Goal: Ask a question

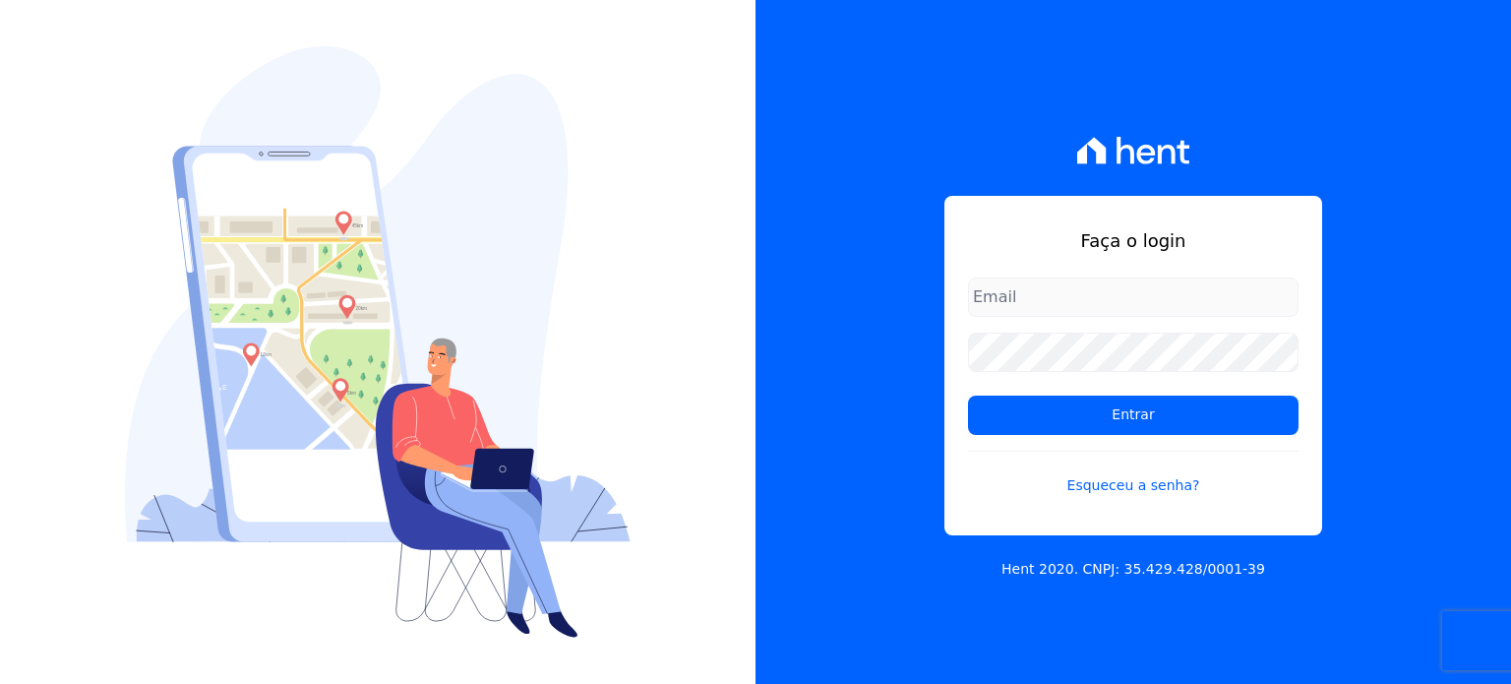
type input "[PERSON_NAME][EMAIL_ADDRESS][PERSON_NAME][DOMAIN_NAME]"
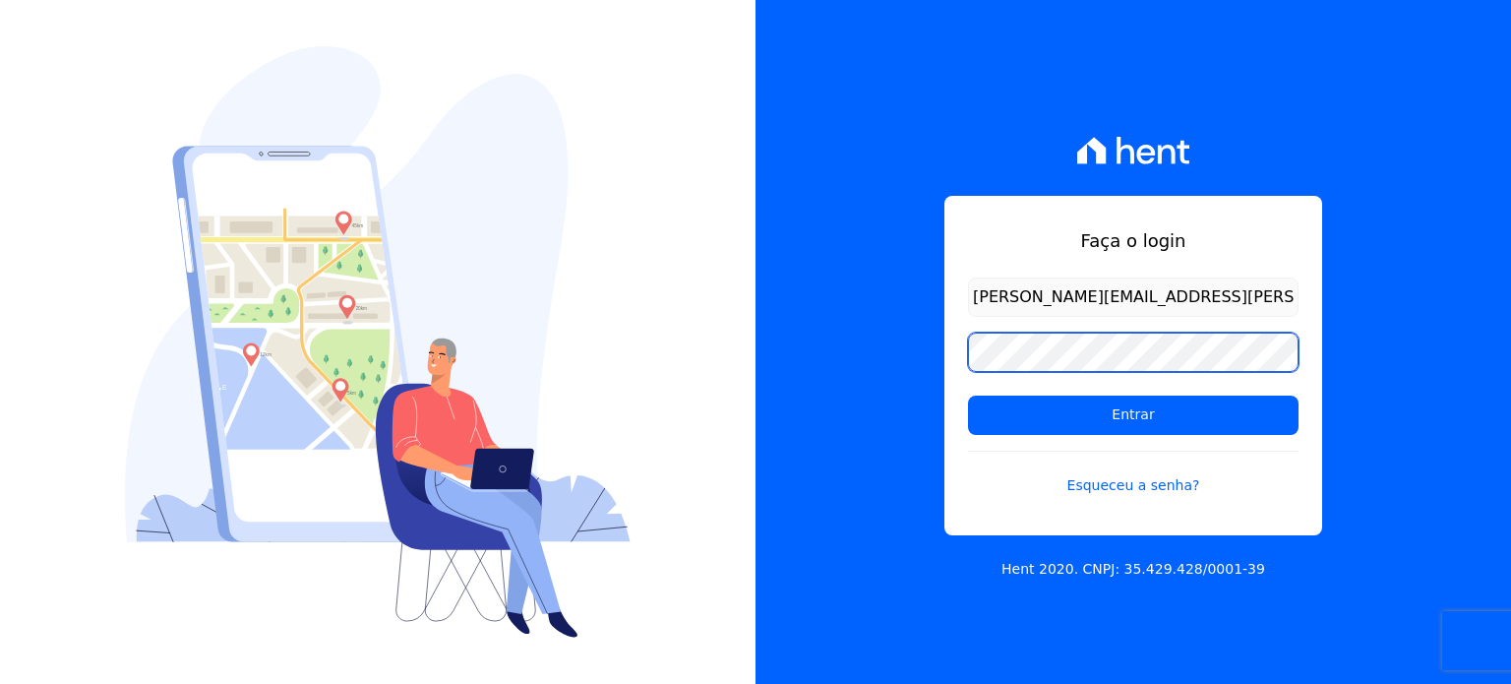
click at [873, 325] on div "Faça o login [PERSON_NAME][EMAIL_ADDRESS][PERSON_NAME][DOMAIN_NAME] Entrar Esqu…" at bounding box center [1132, 342] width 755 height 684
click at [968, 395] on input "Entrar" at bounding box center [1133, 414] width 330 height 39
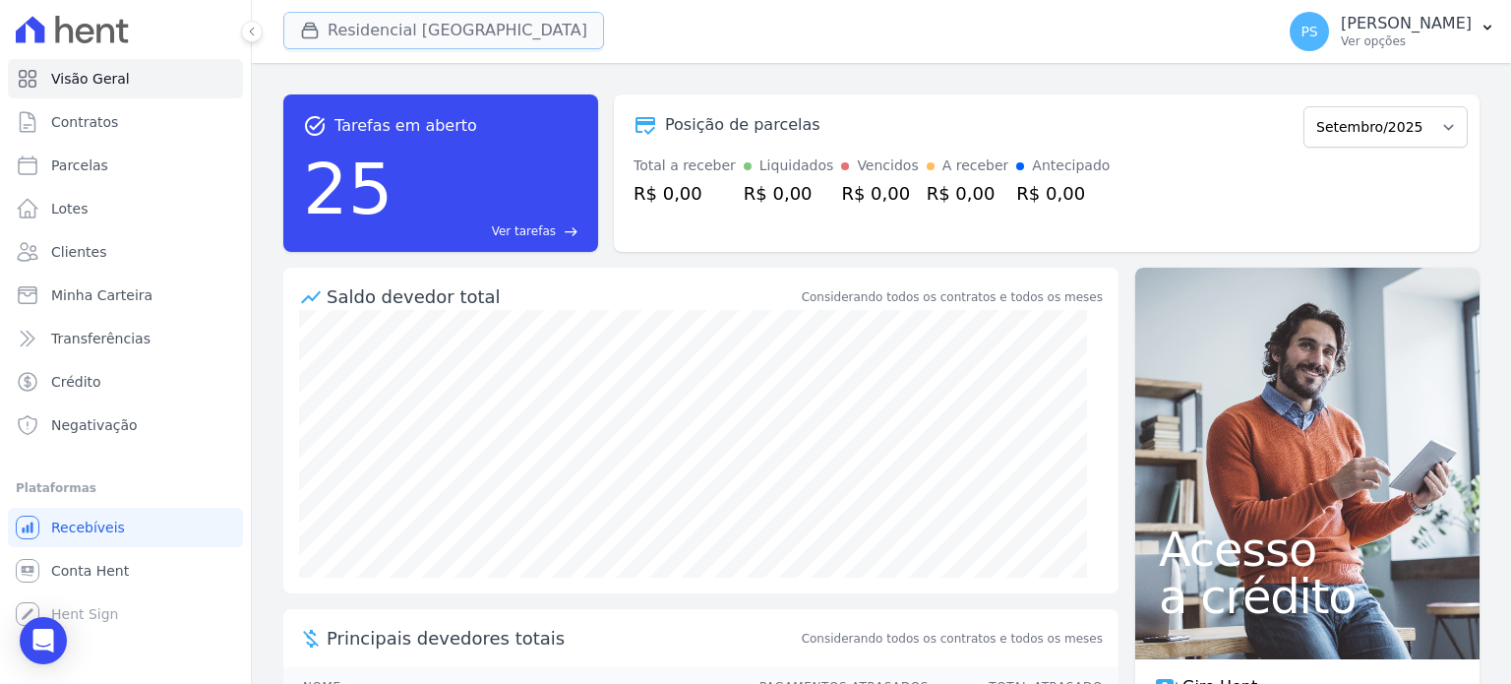
click at [452, 37] on button "Residencial [GEOGRAPHIC_DATA]" at bounding box center [443, 30] width 321 height 37
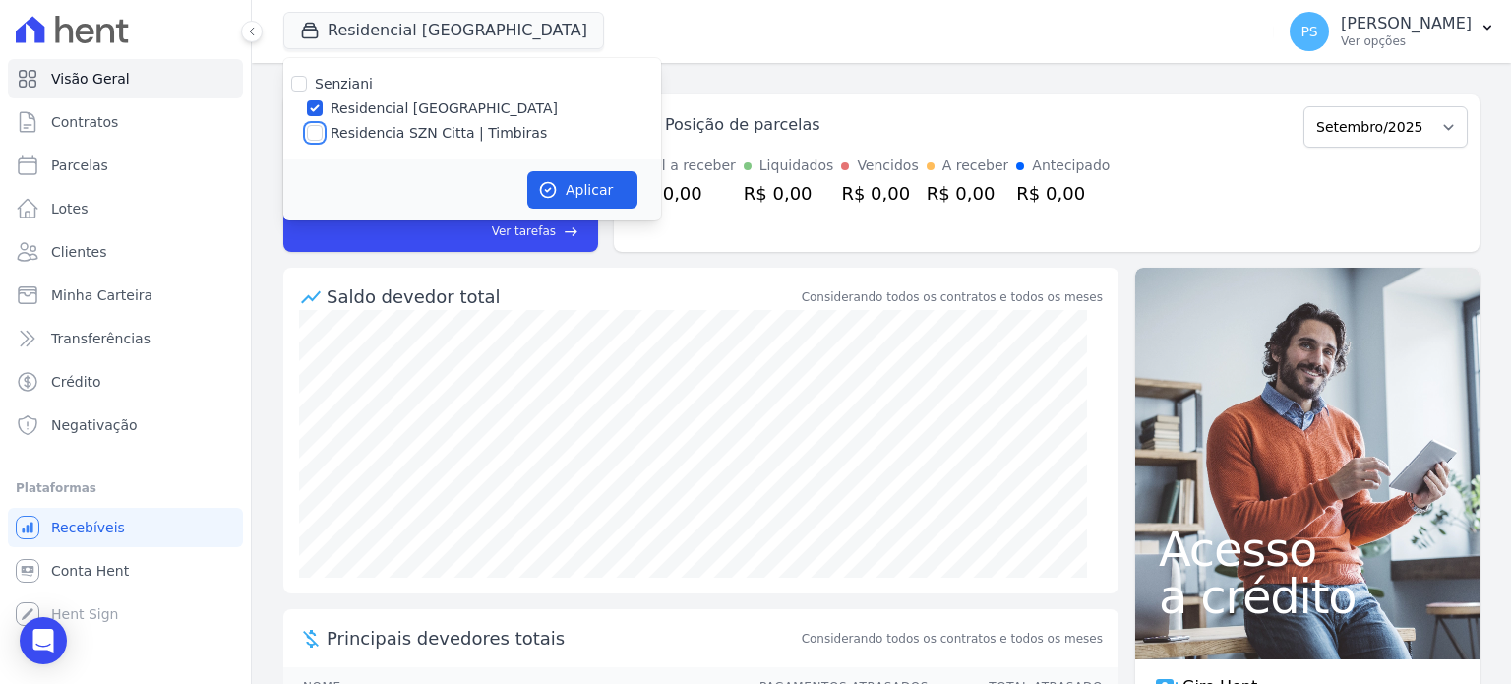
click at [309, 139] on input "Residencia SZN Citta | Timbiras" at bounding box center [315, 133] width 16 height 16
checkbox input "true"
click at [332, 106] on label "Residencial [GEOGRAPHIC_DATA]" at bounding box center [443, 108] width 227 height 21
click at [323, 106] on input "Residencial [GEOGRAPHIC_DATA]" at bounding box center [315, 108] width 16 height 16
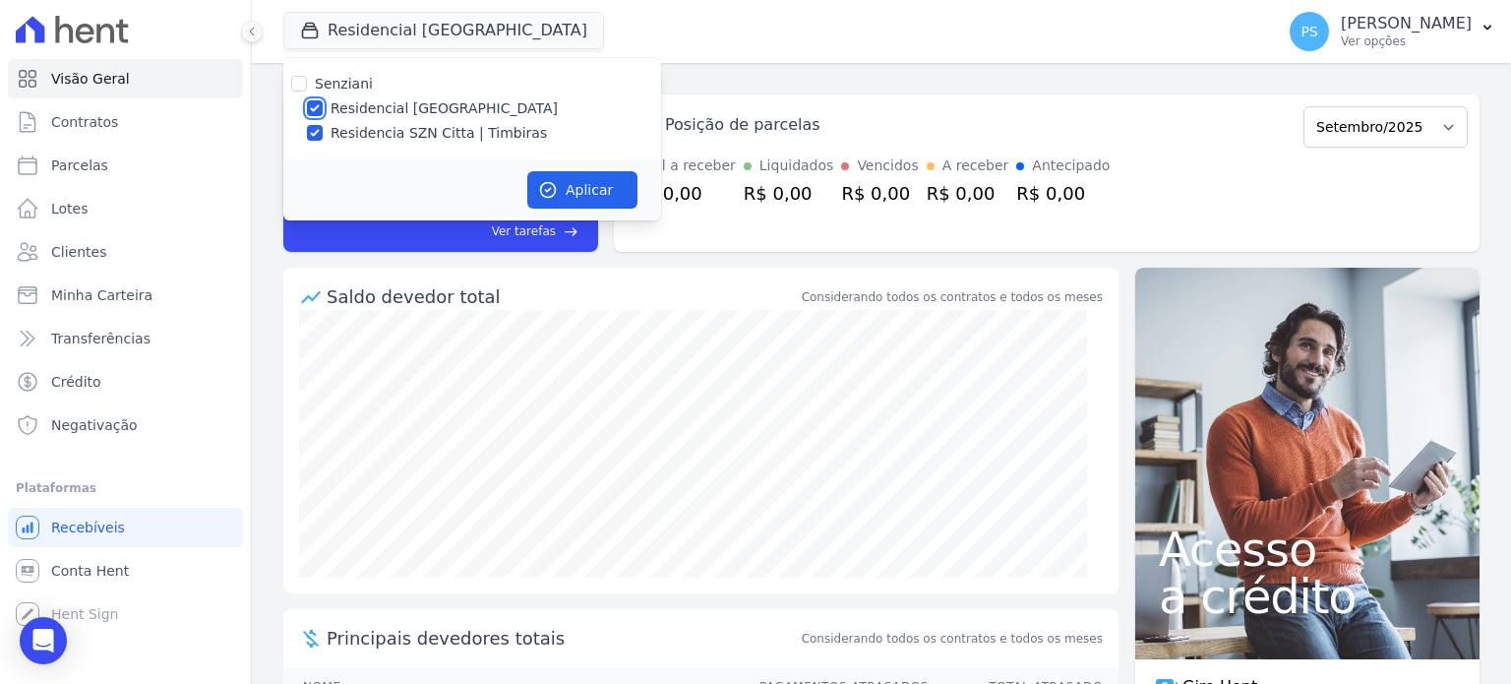
checkbox input "false"
click at [594, 193] on button "Aplicar" at bounding box center [582, 189] width 110 height 37
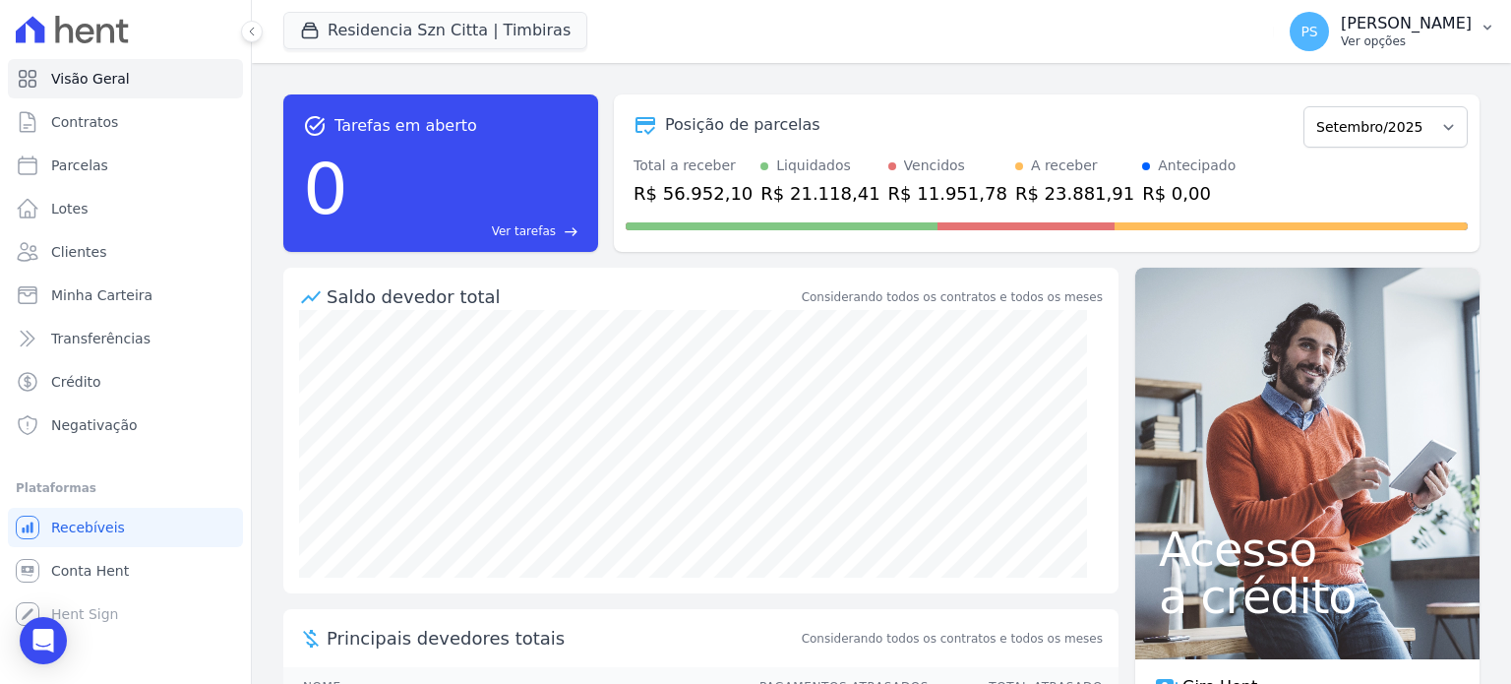
click at [1488, 27] on icon "button" at bounding box center [1487, 28] width 8 height 5
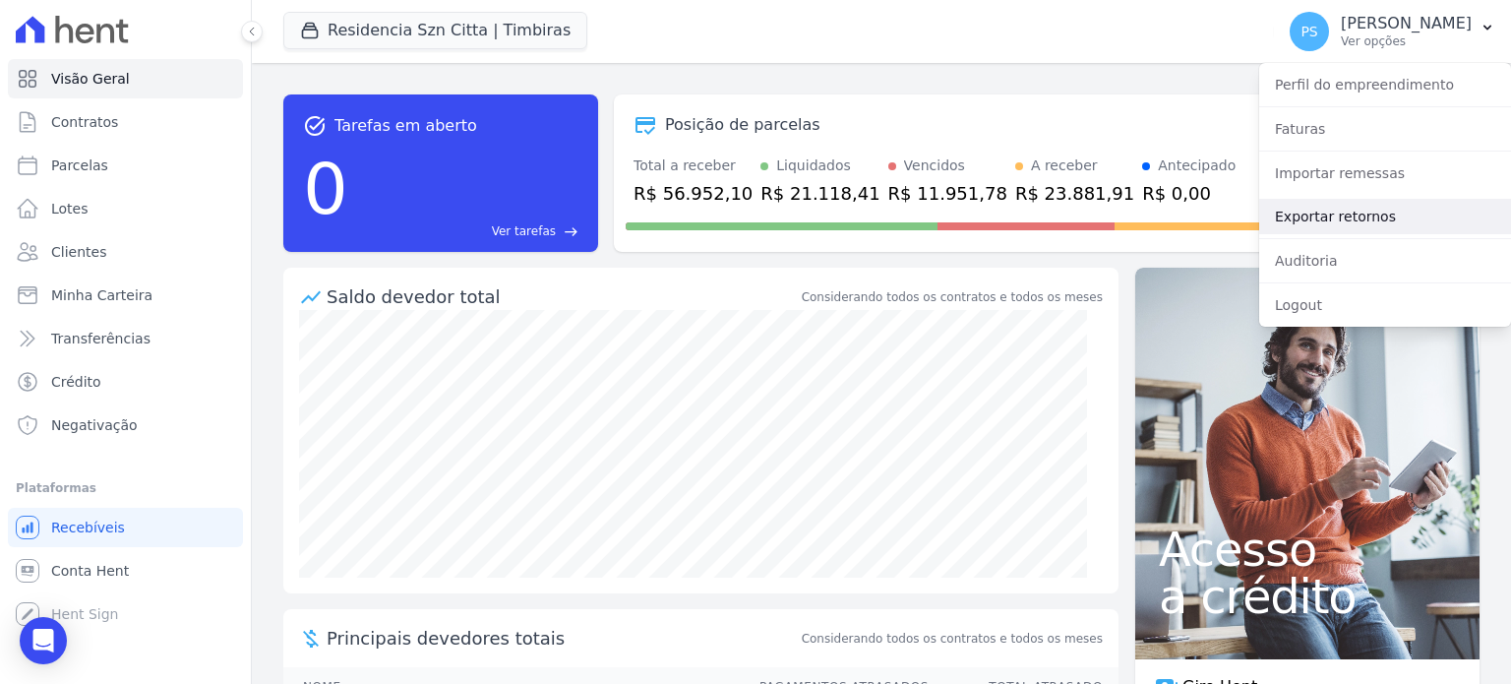
click at [1318, 213] on link "Exportar retornos" at bounding box center [1385, 216] width 252 height 35
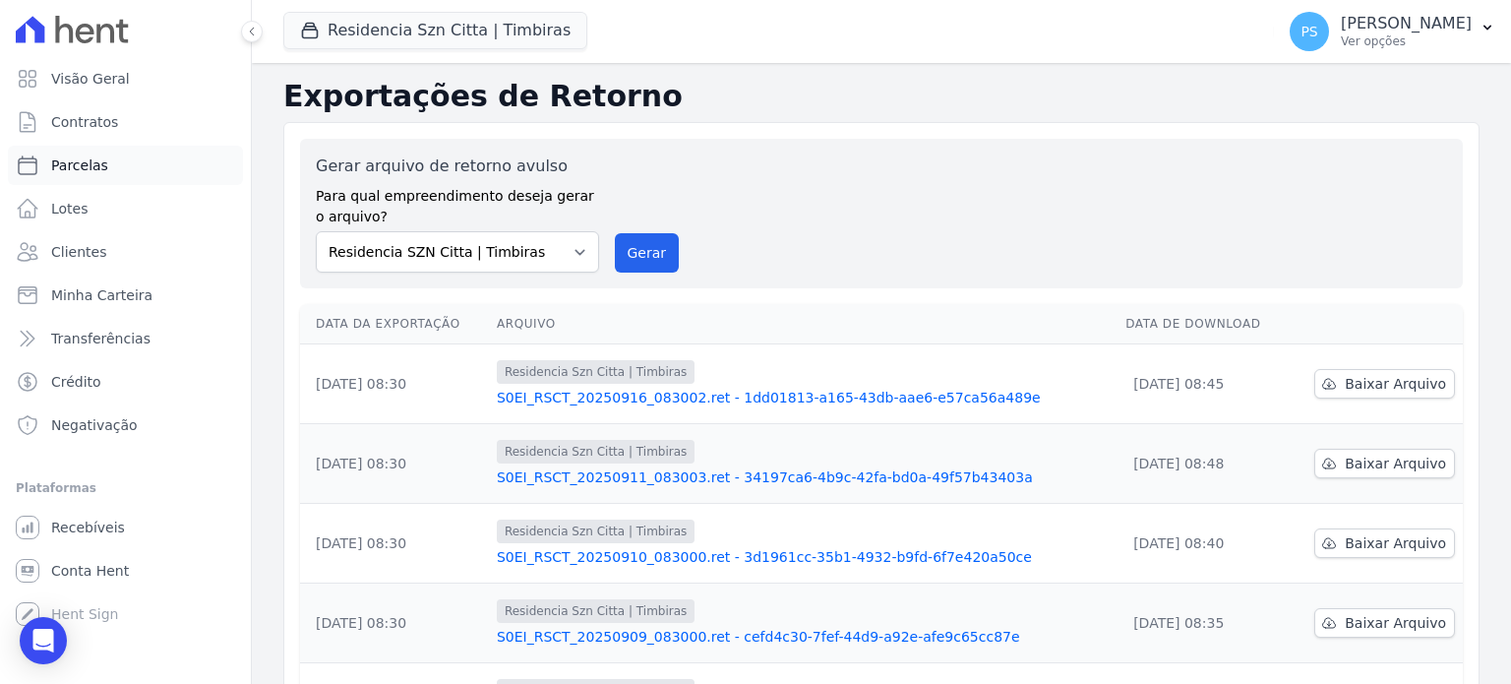
click at [67, 162] on span "Parcelas" at bounding box center [79, 165] width 57 height 20
select select
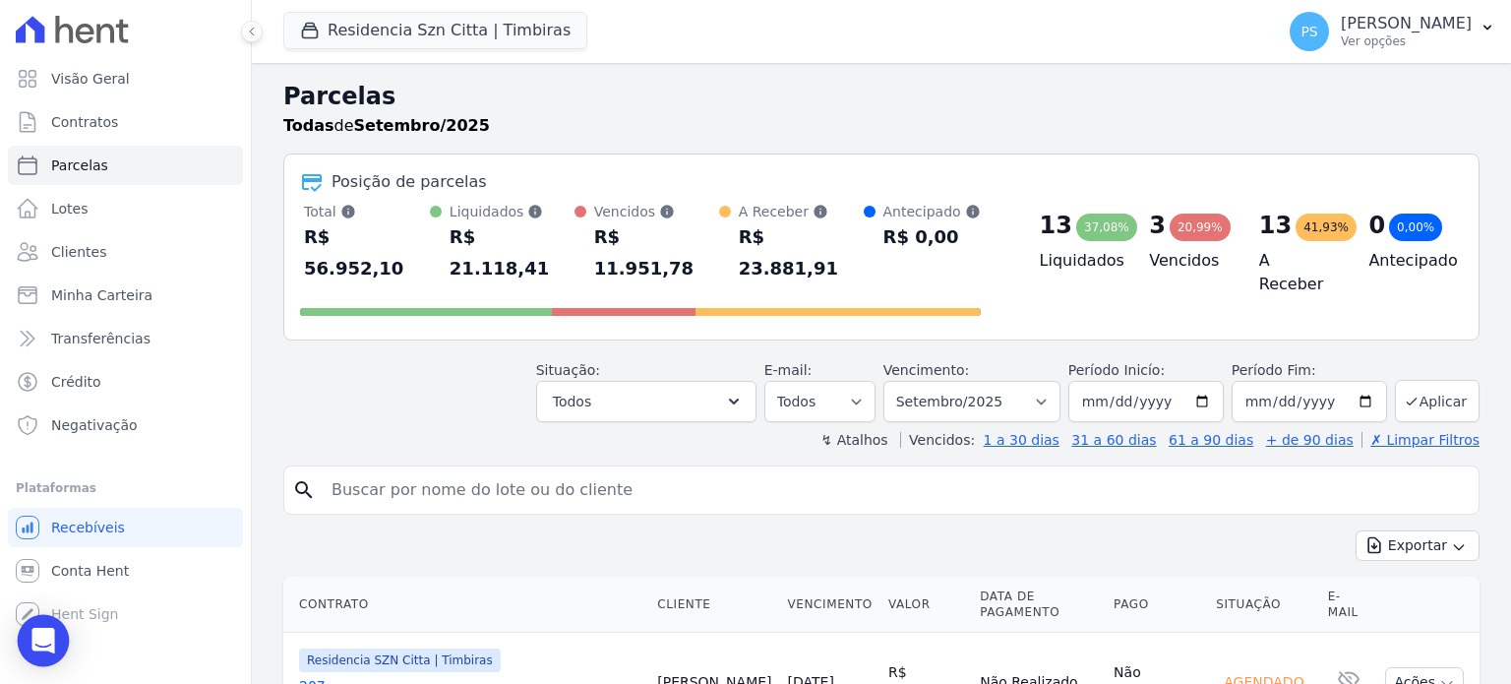
drag, startPoint x: 36, startPoint y: 639, endPoint x: 52, endPoint y: 628, distance: 19.7
click at [36, 639] on icon "Open Intercom Messenger" at bounding box center [42, 641] width 23 height 26
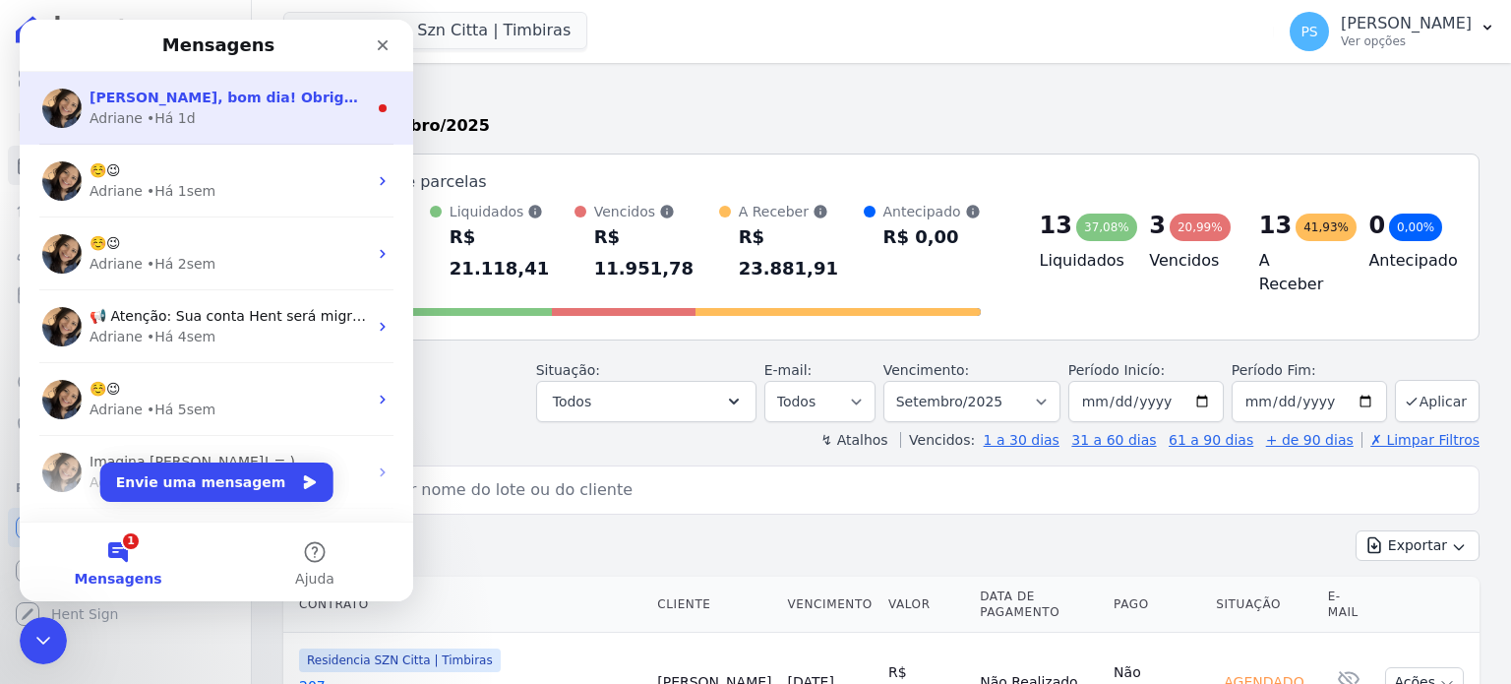
click at [186, 108] on div "Adriane • Há 1d" at bounding box center [228, 118] width 277 height 21
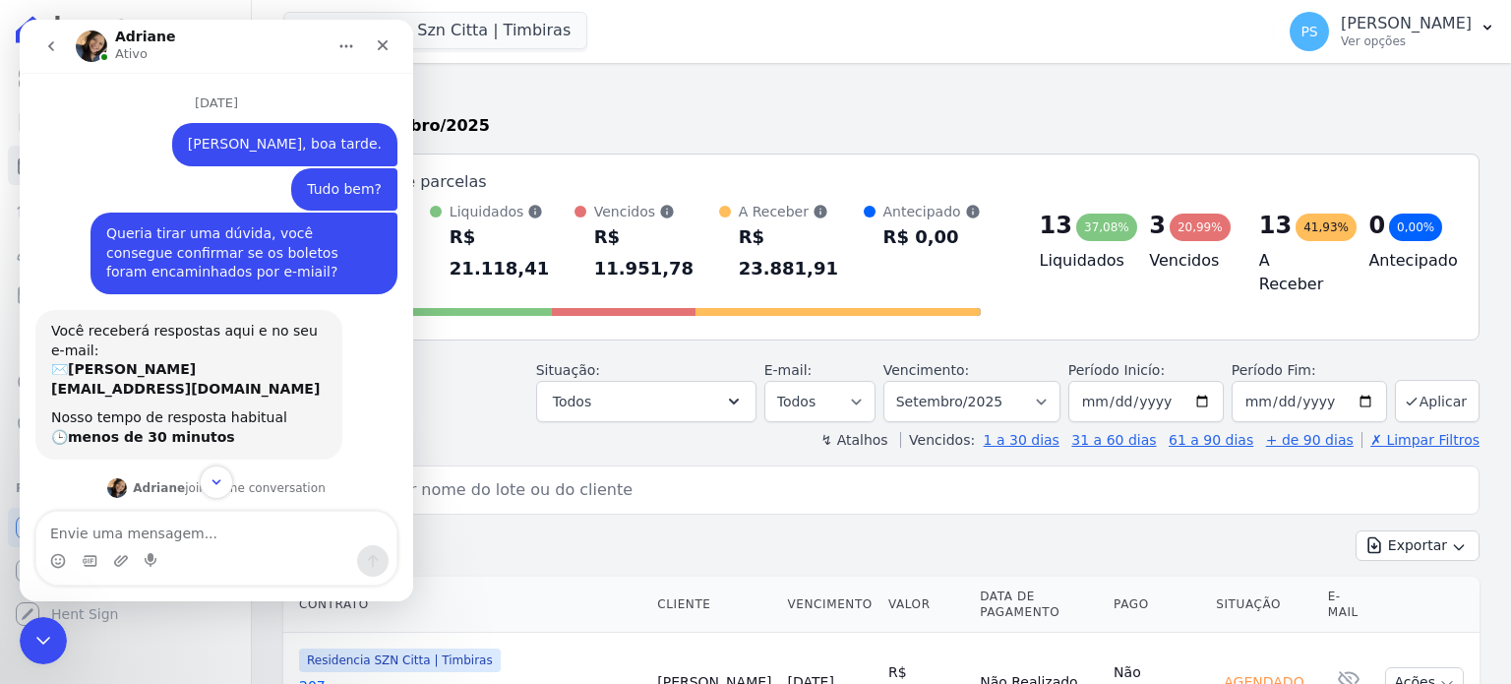
click at [182, 529] on textarea "Envie uma mensagem..." at bounding box center [216, 527] width 360 height 33
type textarea "[PERSON_NAME], bom dia. Tudo bem?"
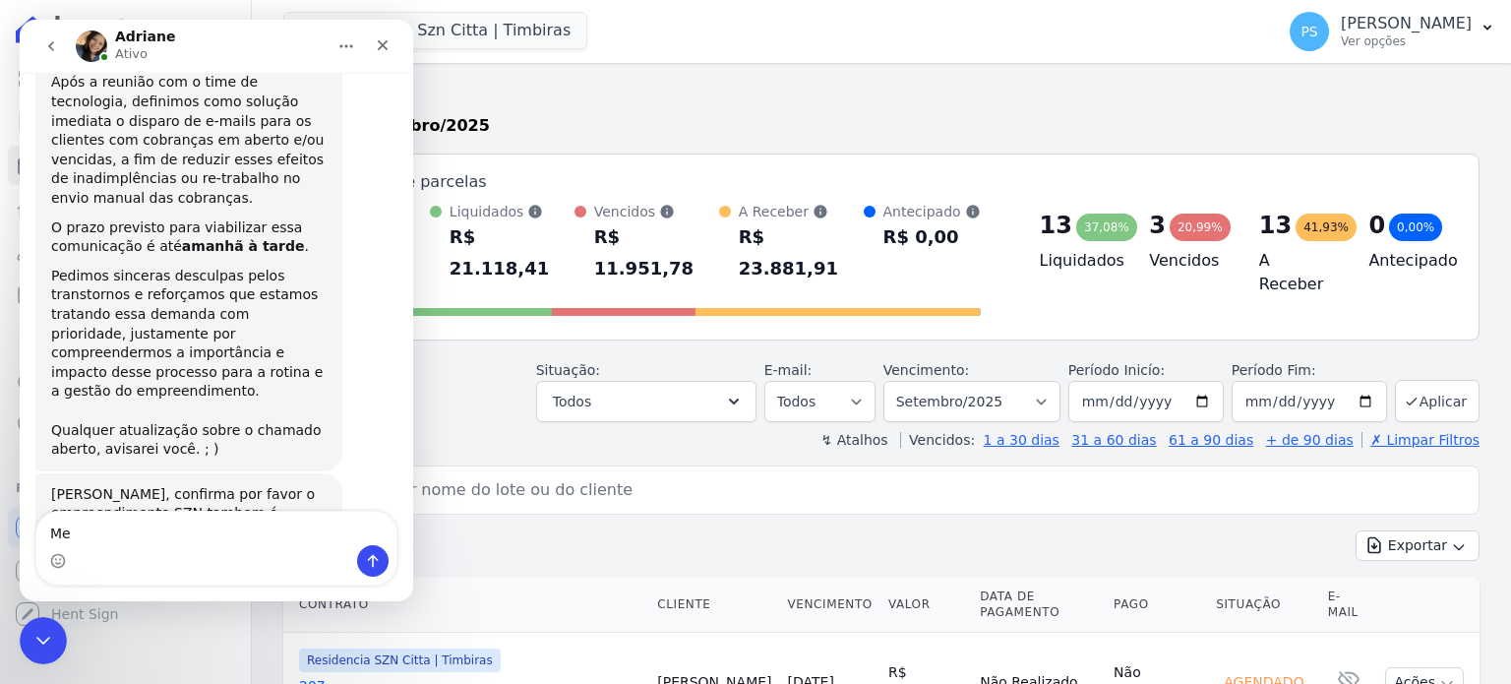
scroll to position [5106, 0]
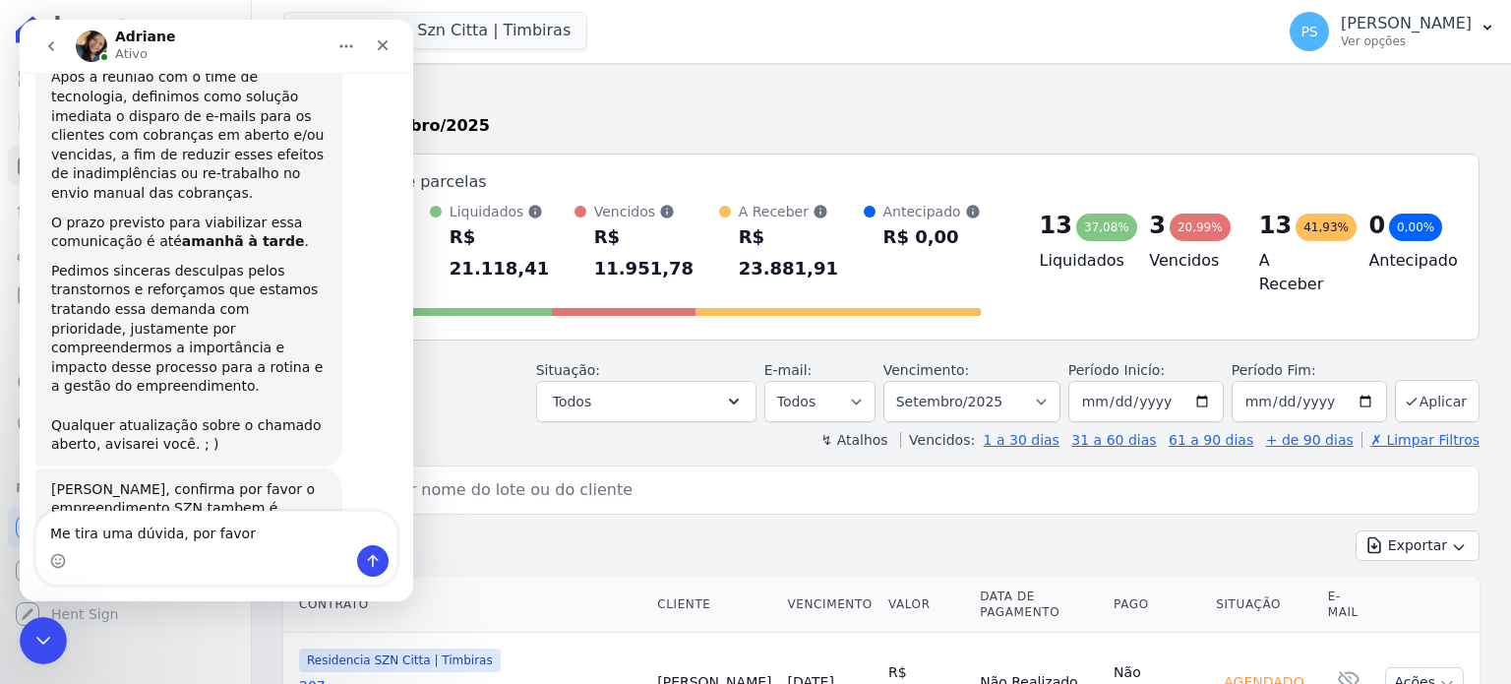
type textarea "Me tira uma dúvida, por favor."
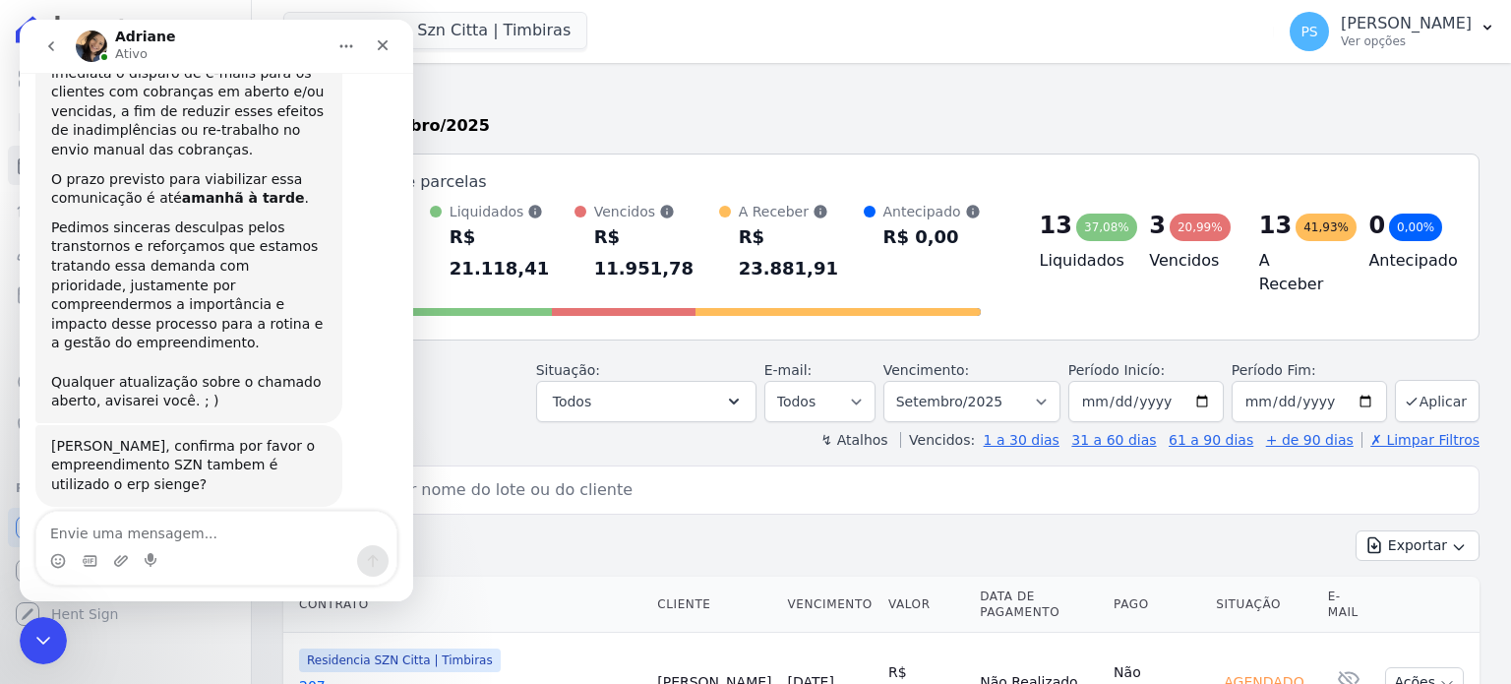
scroll to position [5150, 0]
type textarea "A"
type textarea "V"
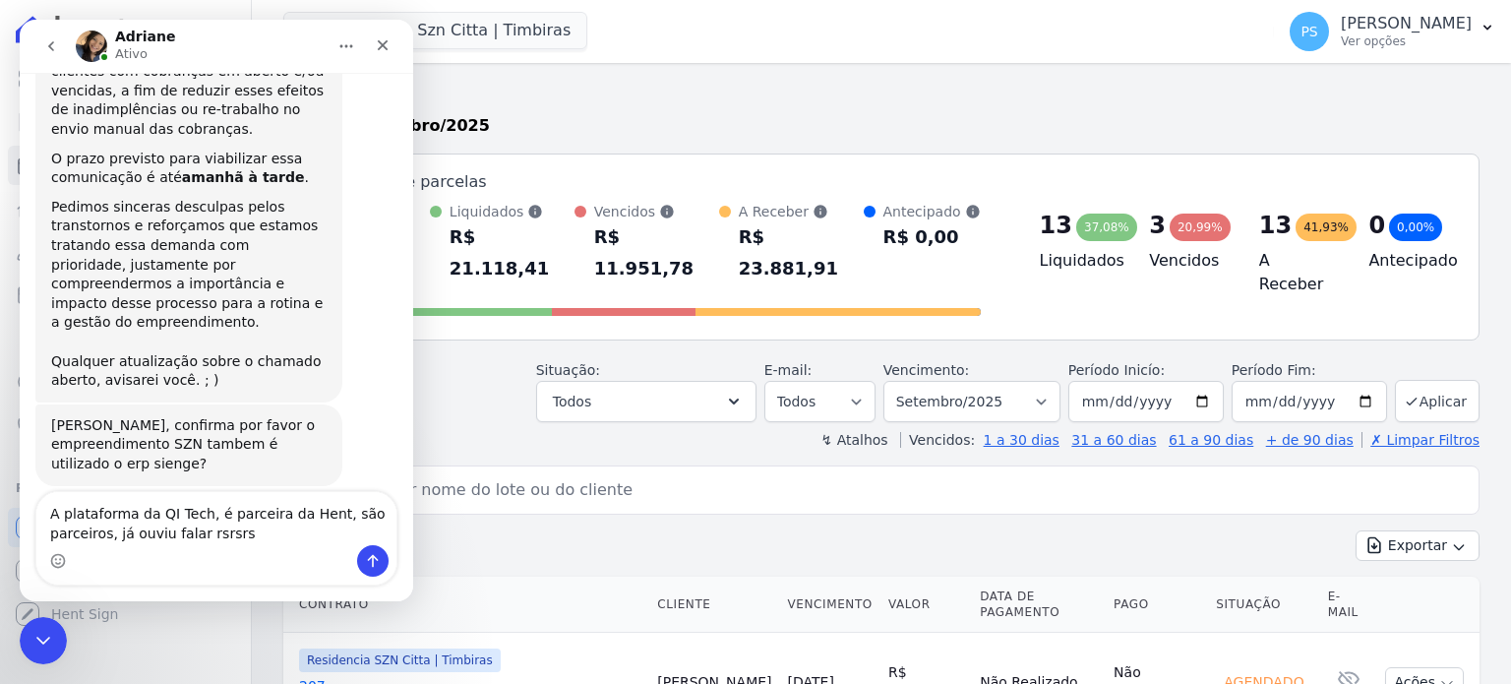
type textarea "A plataforma da QI Tech, é parceira da Hent, são parceiros, já ouviu falar? rsr…"
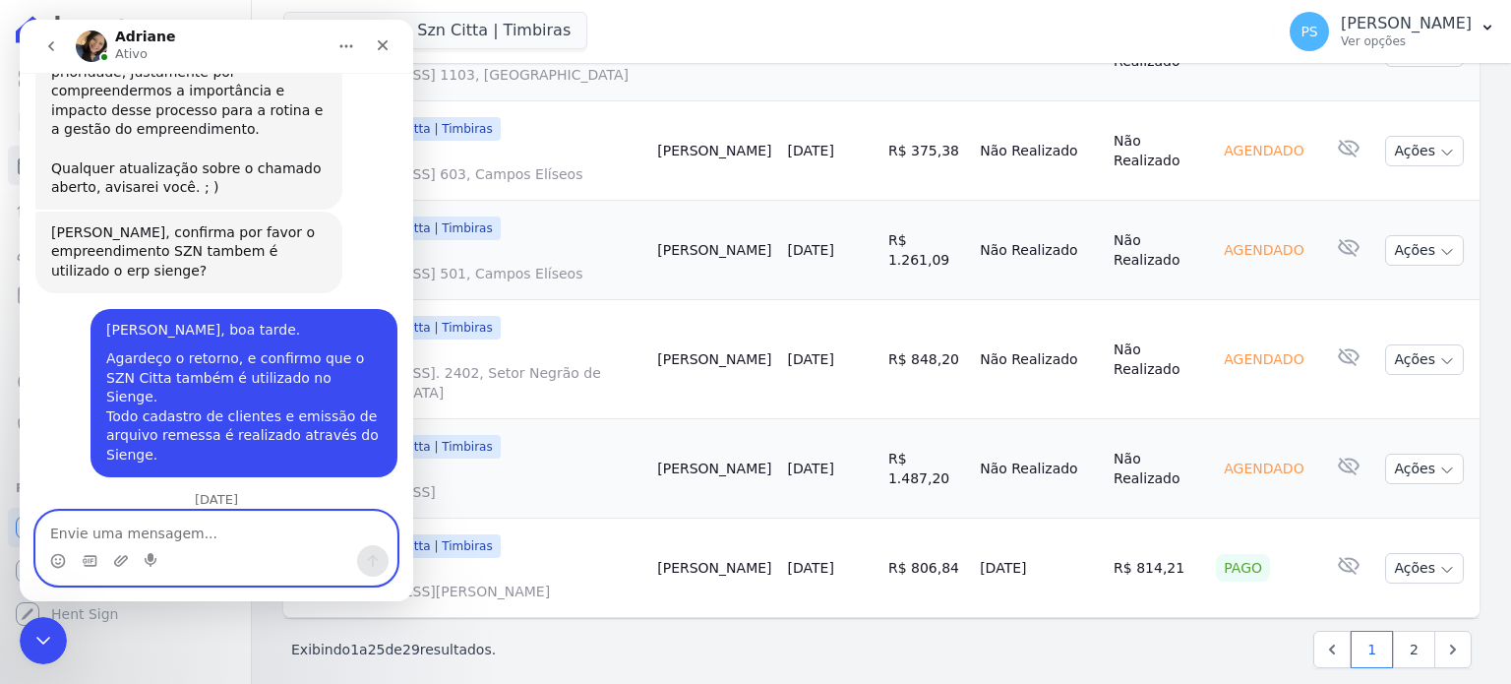
scroll to position [5379, 0]
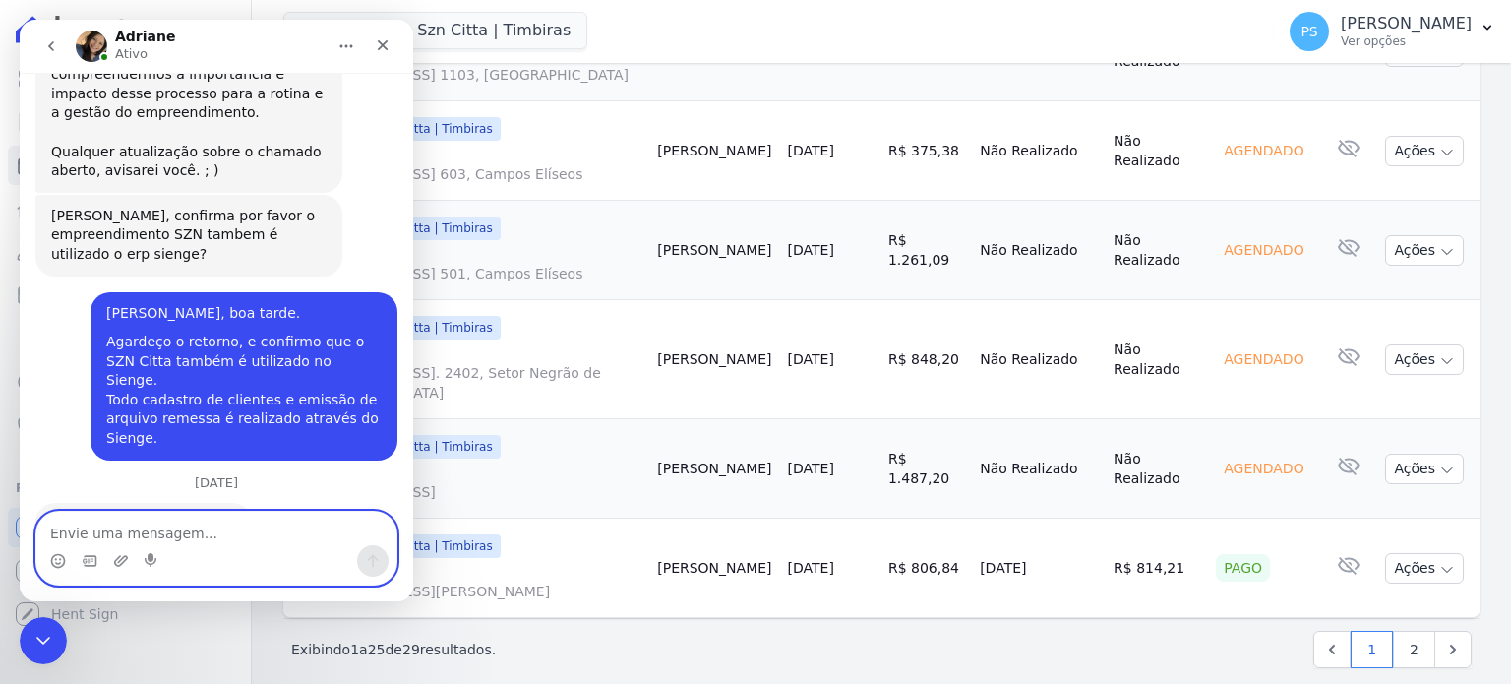
click at [169, 530] on textarea "Envie uma mensagem..." at bounding box center [216, 527] width 360 height 33
type textarea "M"
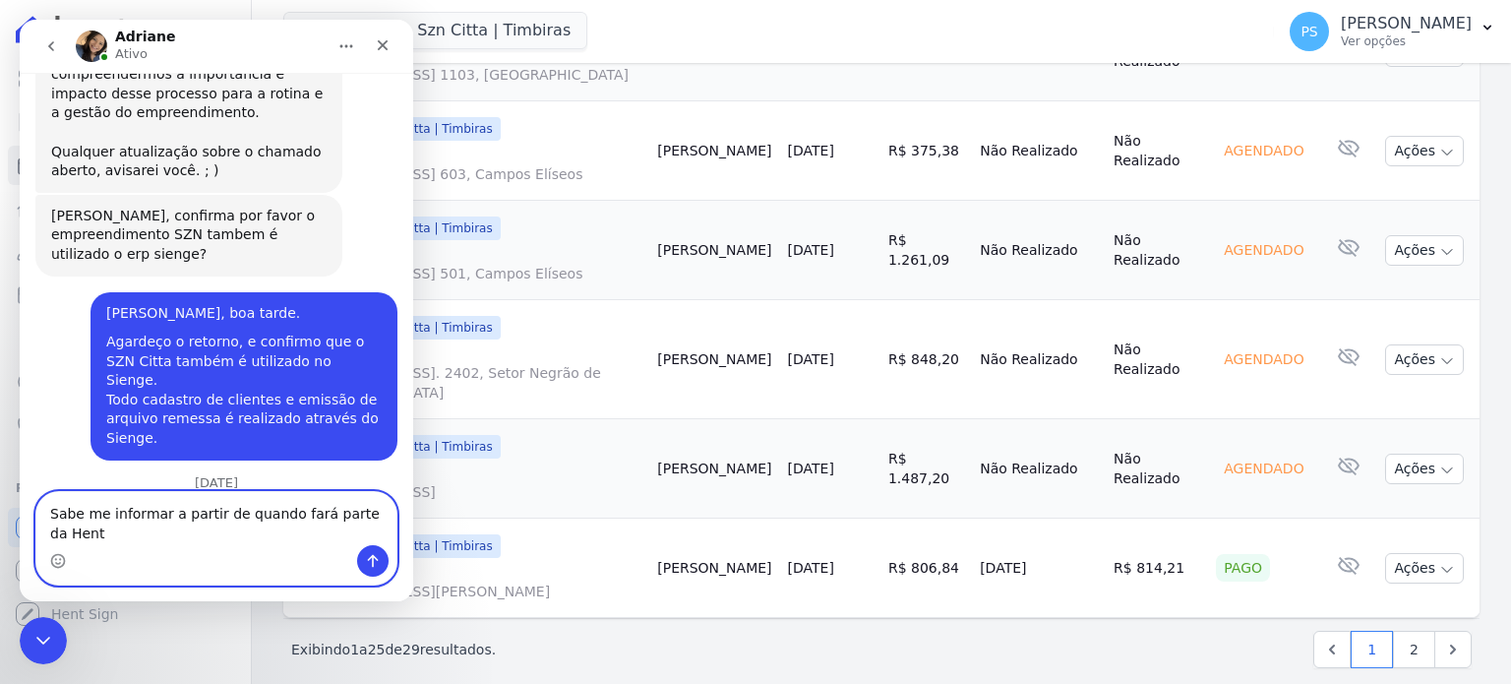
scroll to position [5399, 0]
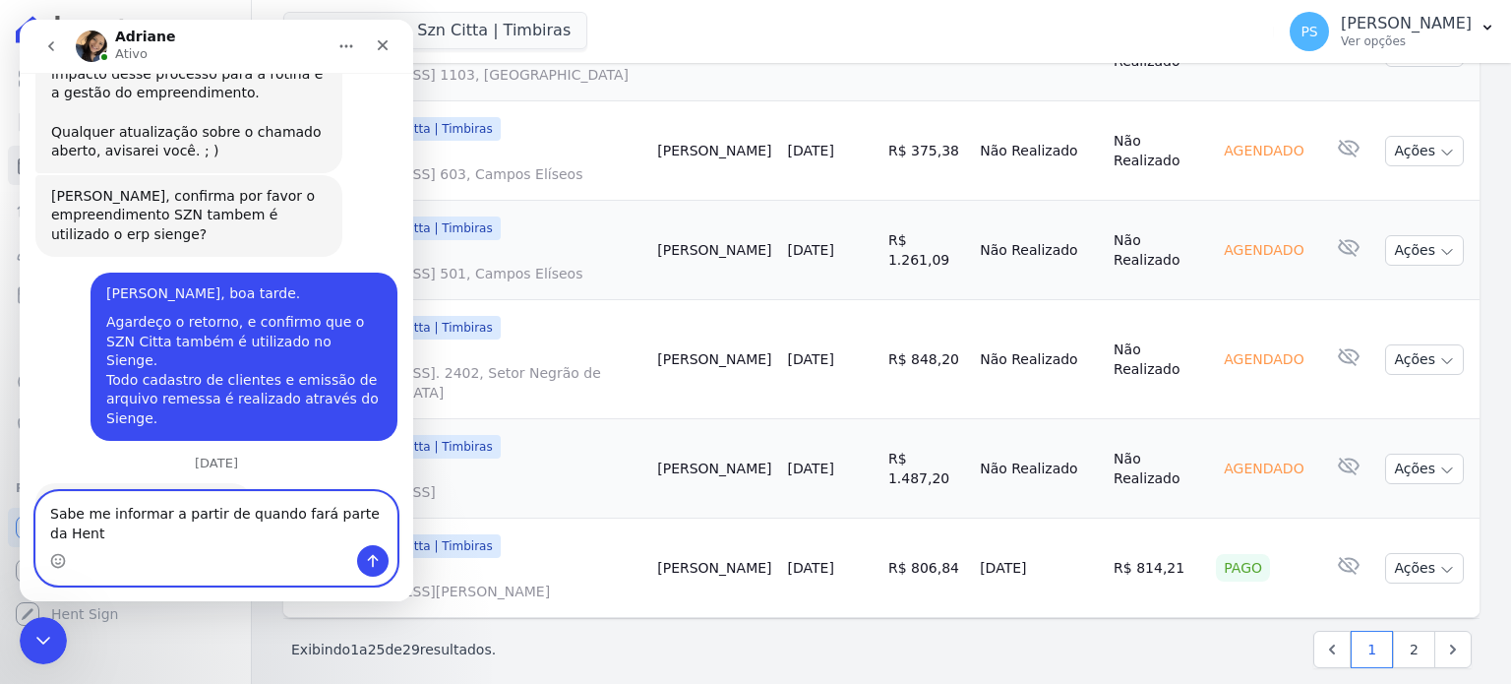
type textarea "Sabe me informar a partir de quando fará parte da Hent?"
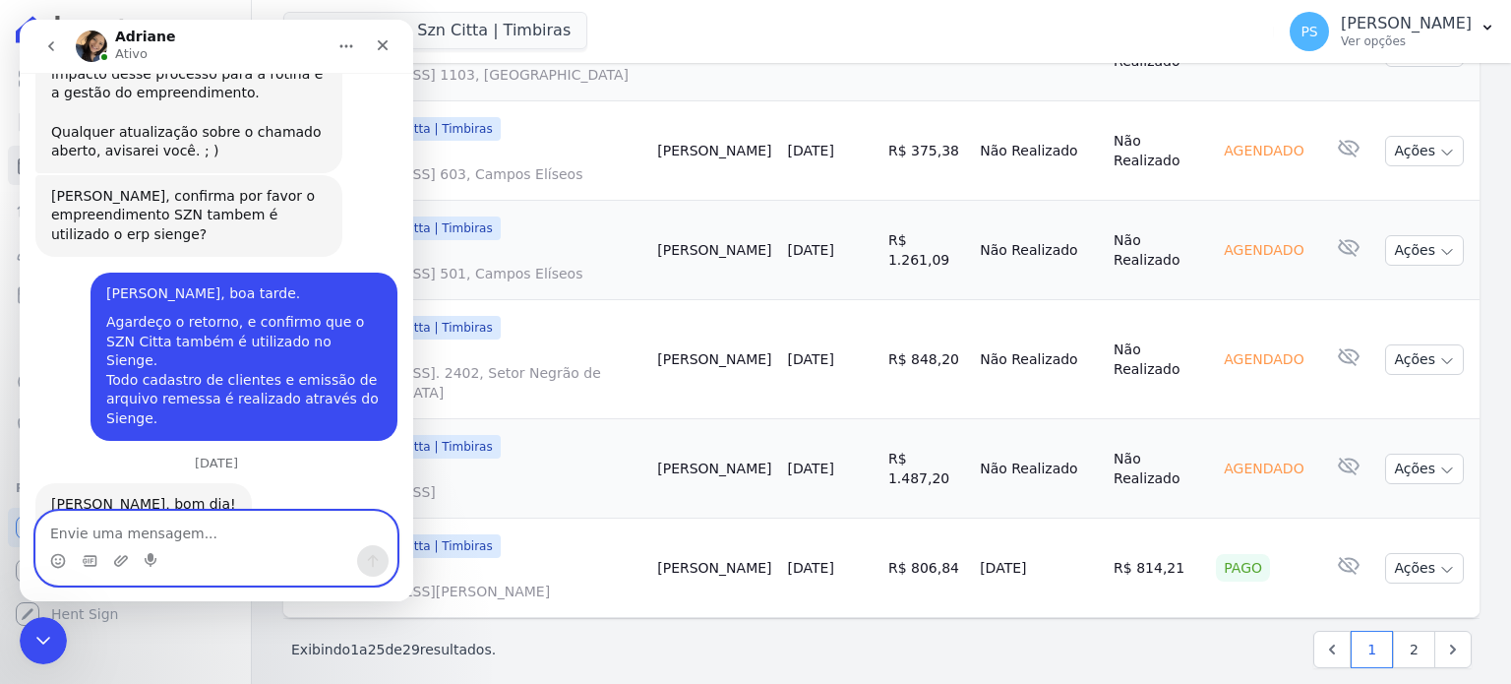
scroll to position [5457, 0]
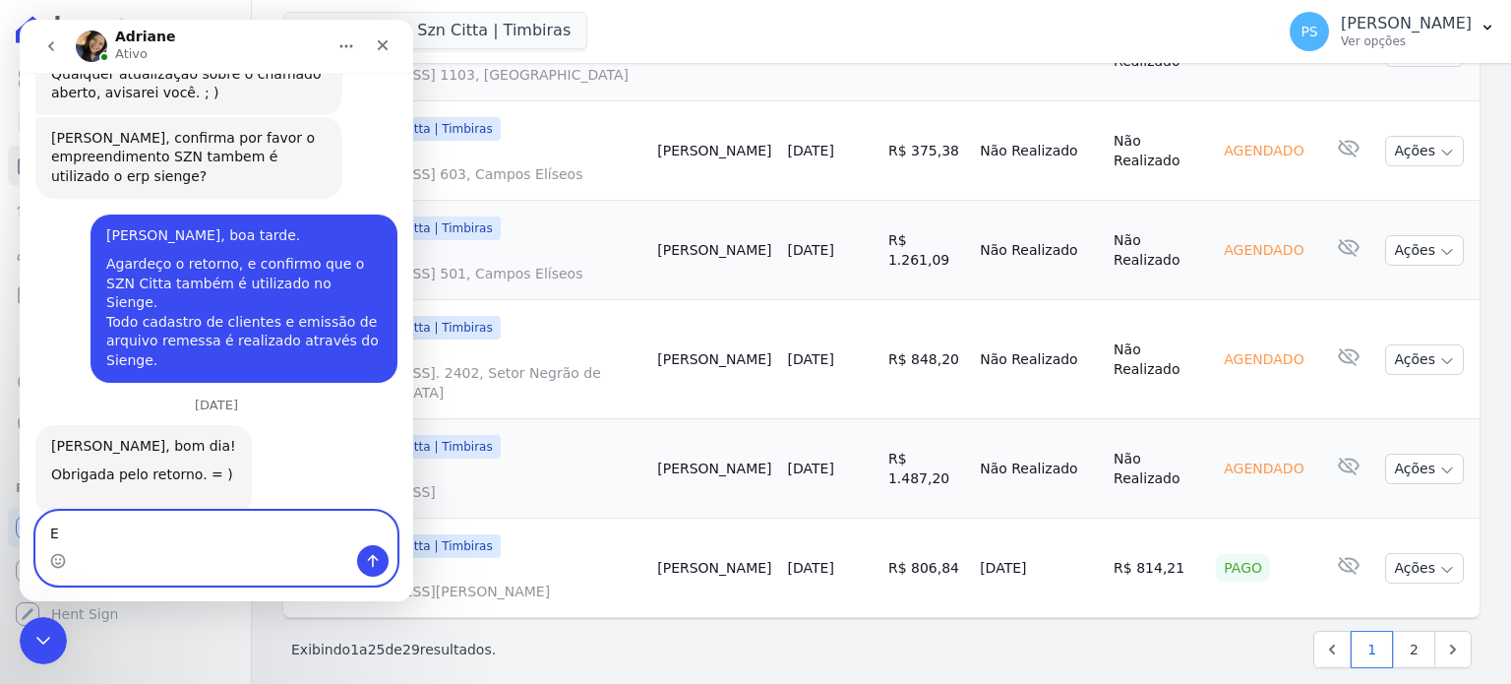
type textarea "E"
click at [169, 529] on textarea "Envie uma mensagem..." at bounding box center [216, 527] width 360 height 33
type textarea "E"
type textarea "A Hent está adquirindo a plataforma da Q.I Tech?"
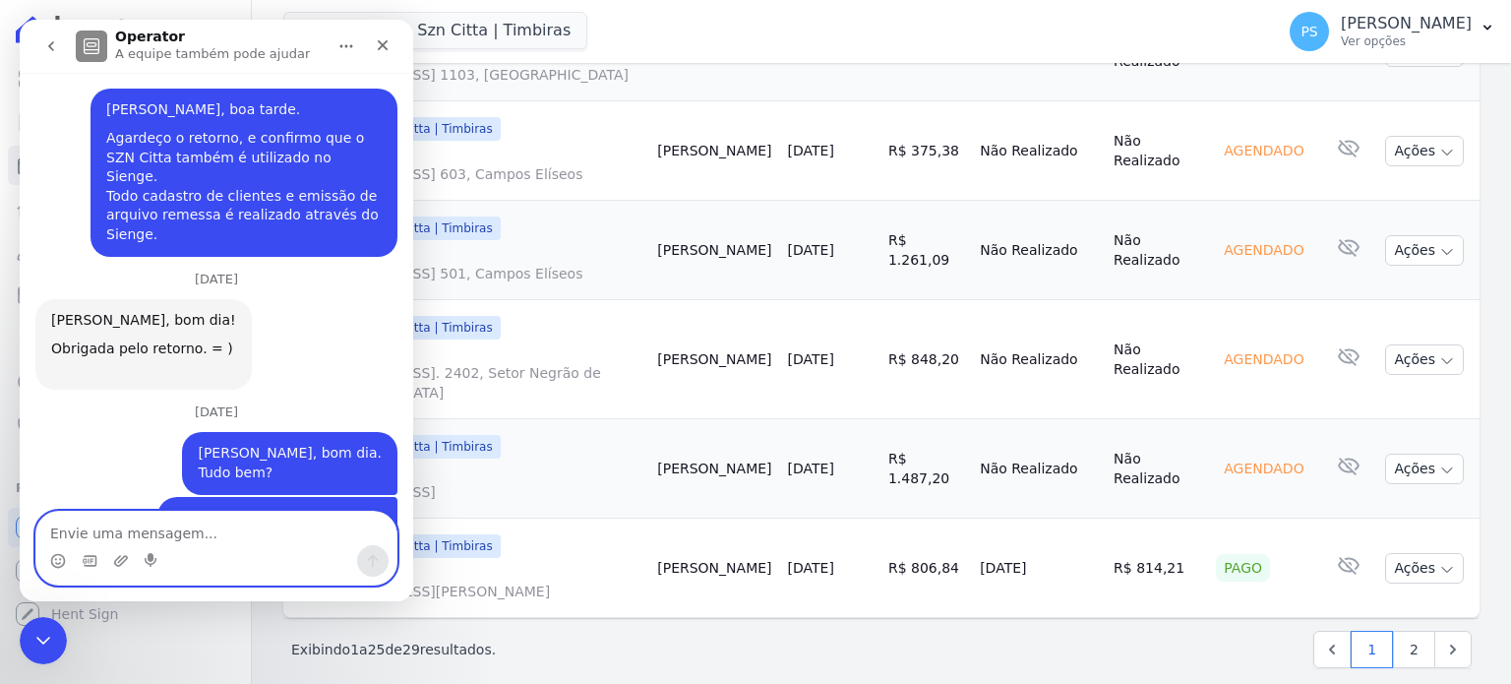
scroll to position [5579, 0]
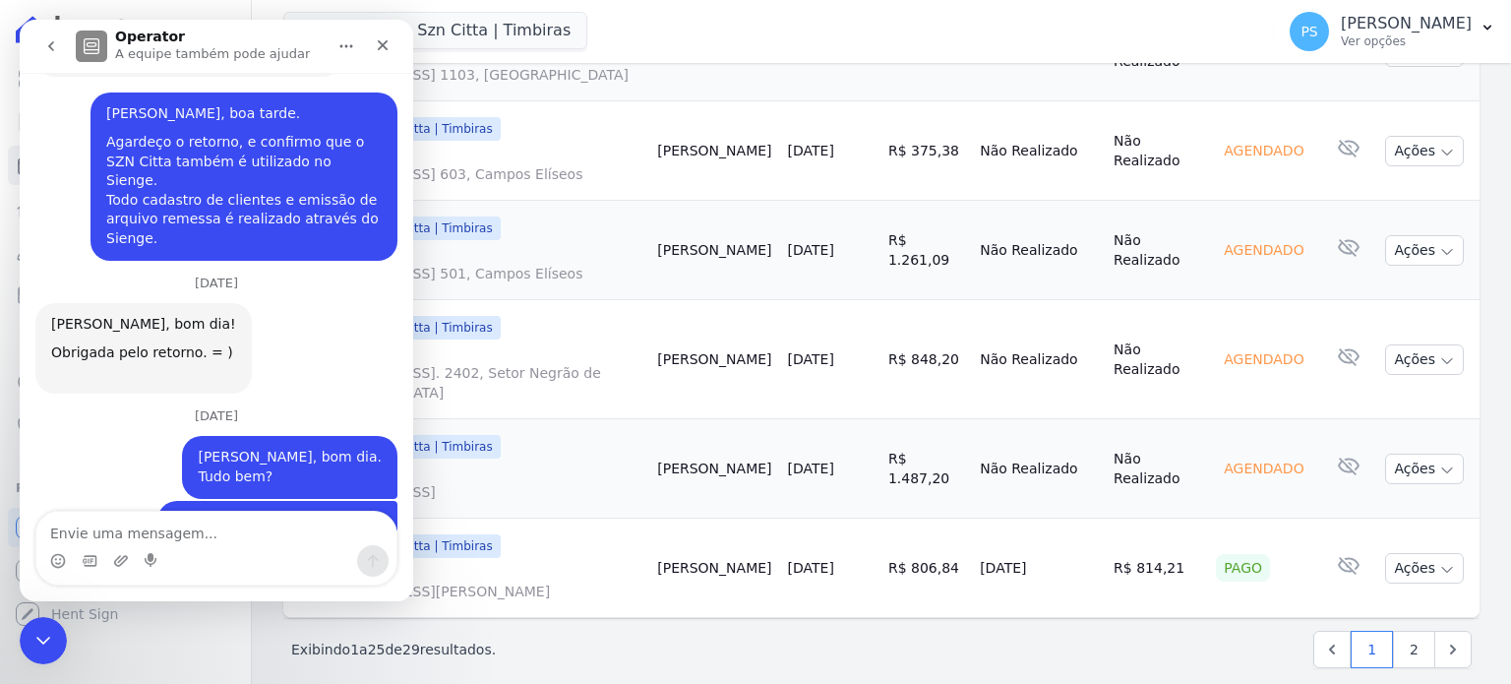
drag, startPoint x: 136, startPoint y: 249, endPoint x: 53, endPoint y: 208, distance: 92.4
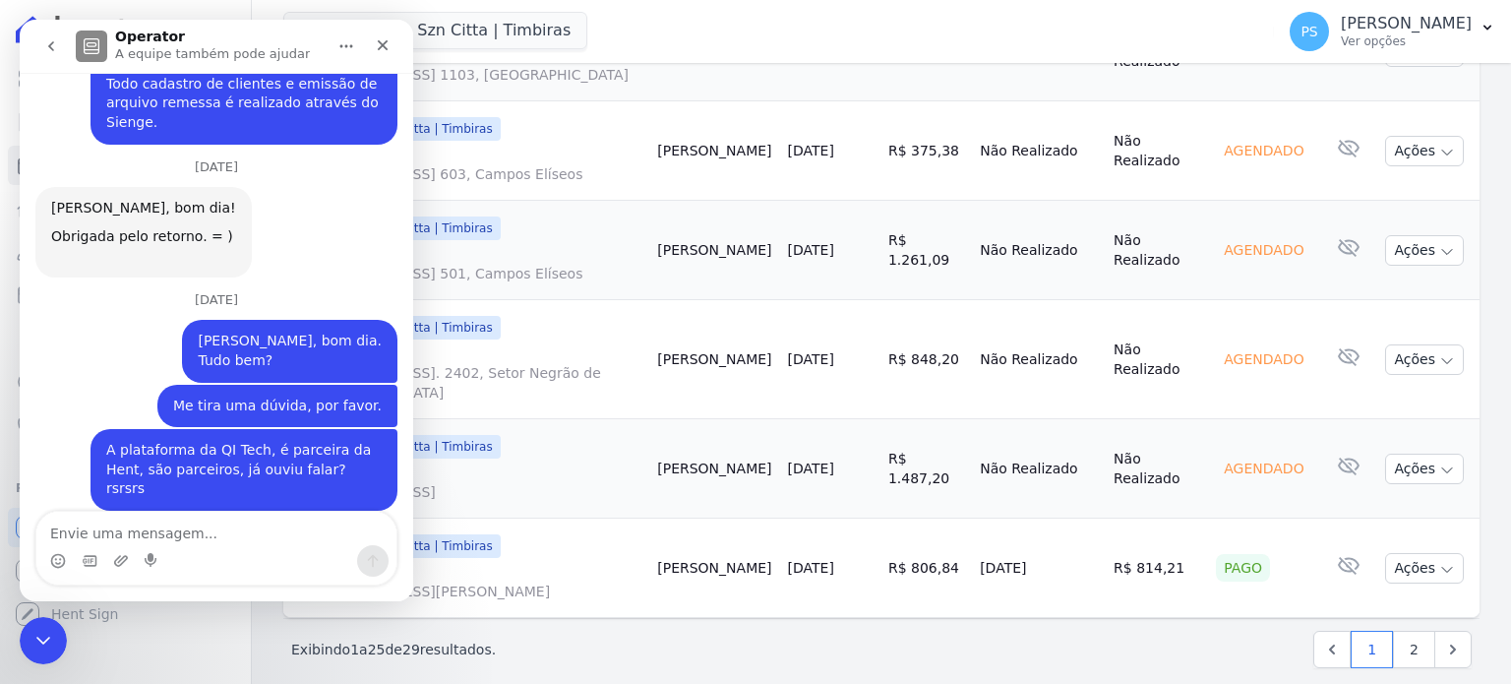
copy div "em breve passará a fazer parte da Hent, com a migração da Conta Hent para a Con…"
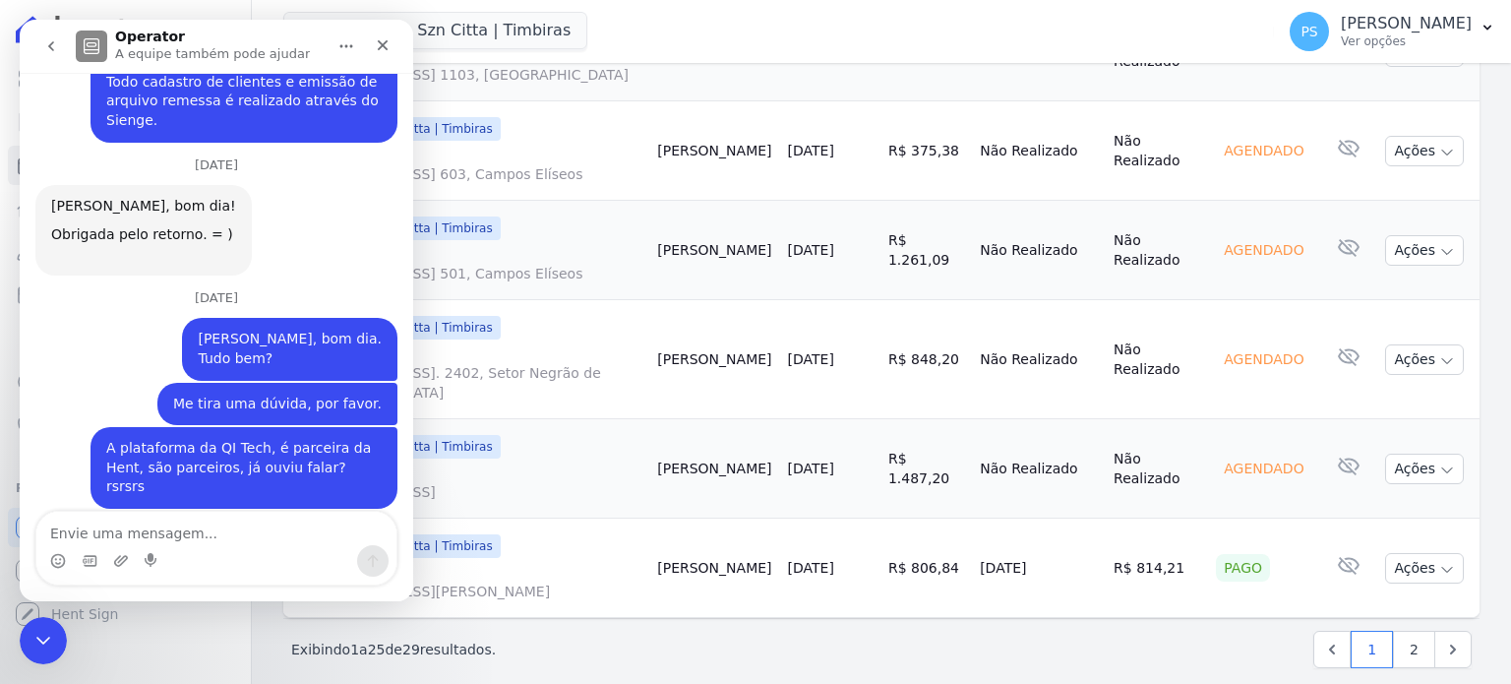
scroll to position [5696, 0]
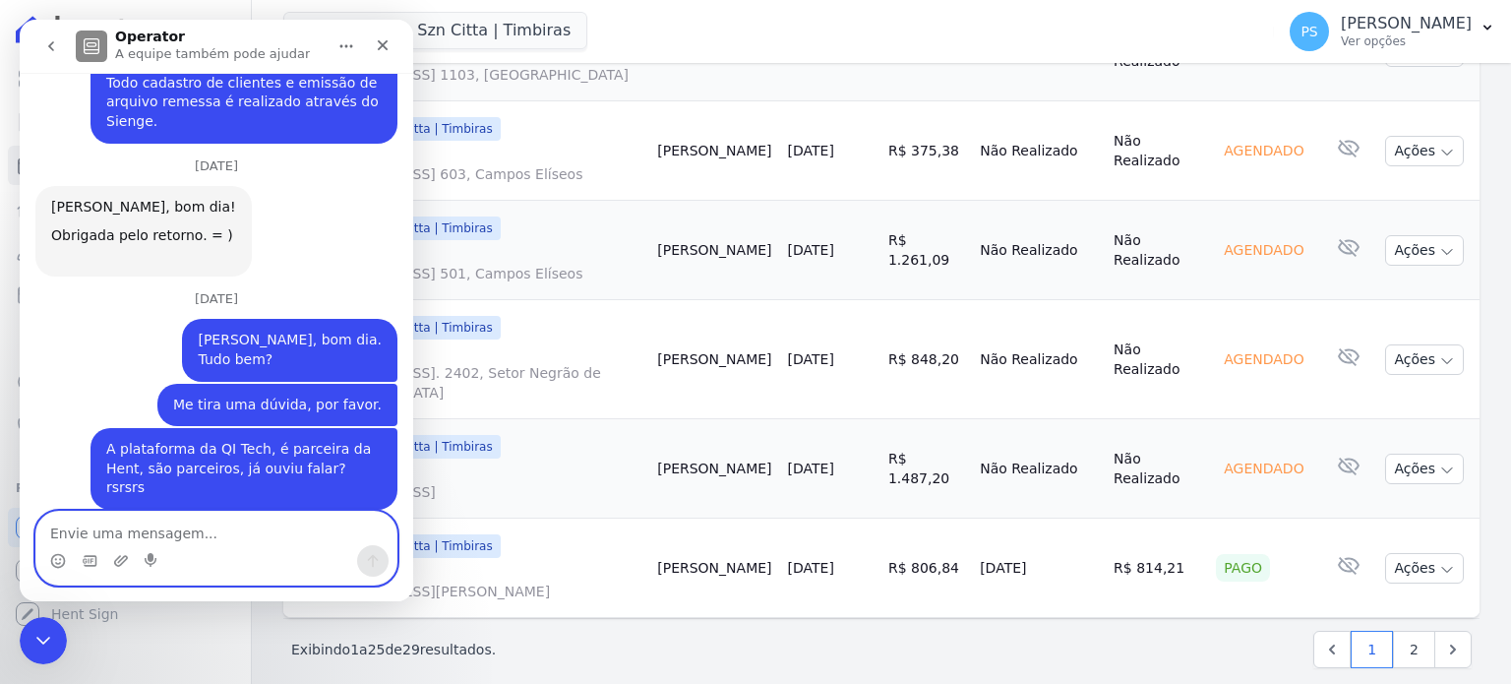
click at [96, 530] on textarea "Envie uma mensagem..." at bounding box center [216, 527] width 360 height 33
type textarea "Obrigada pela informção"
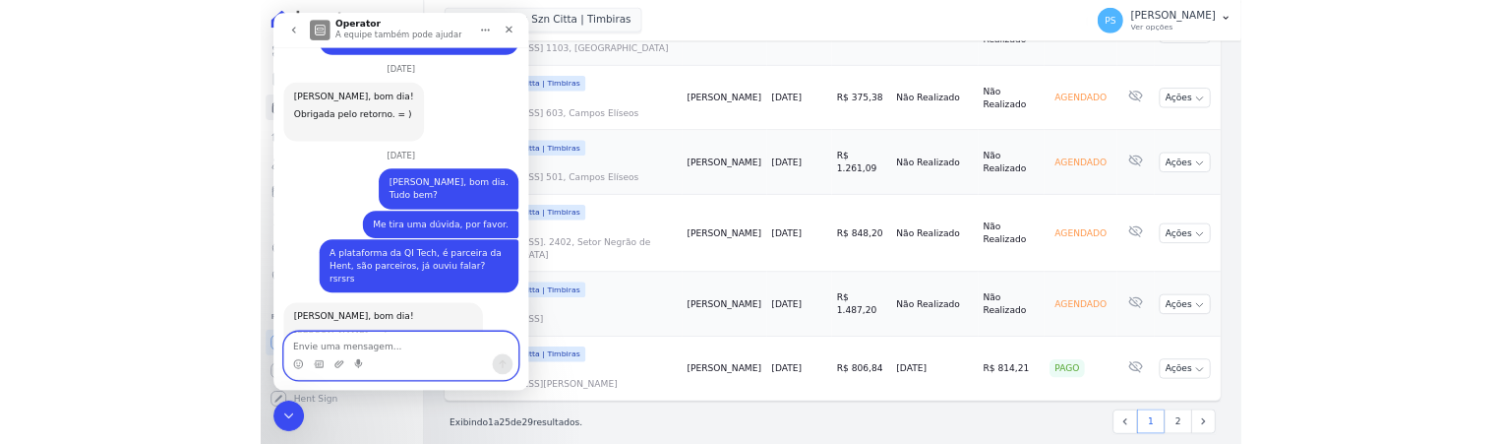
scroll to position [5814, 0]
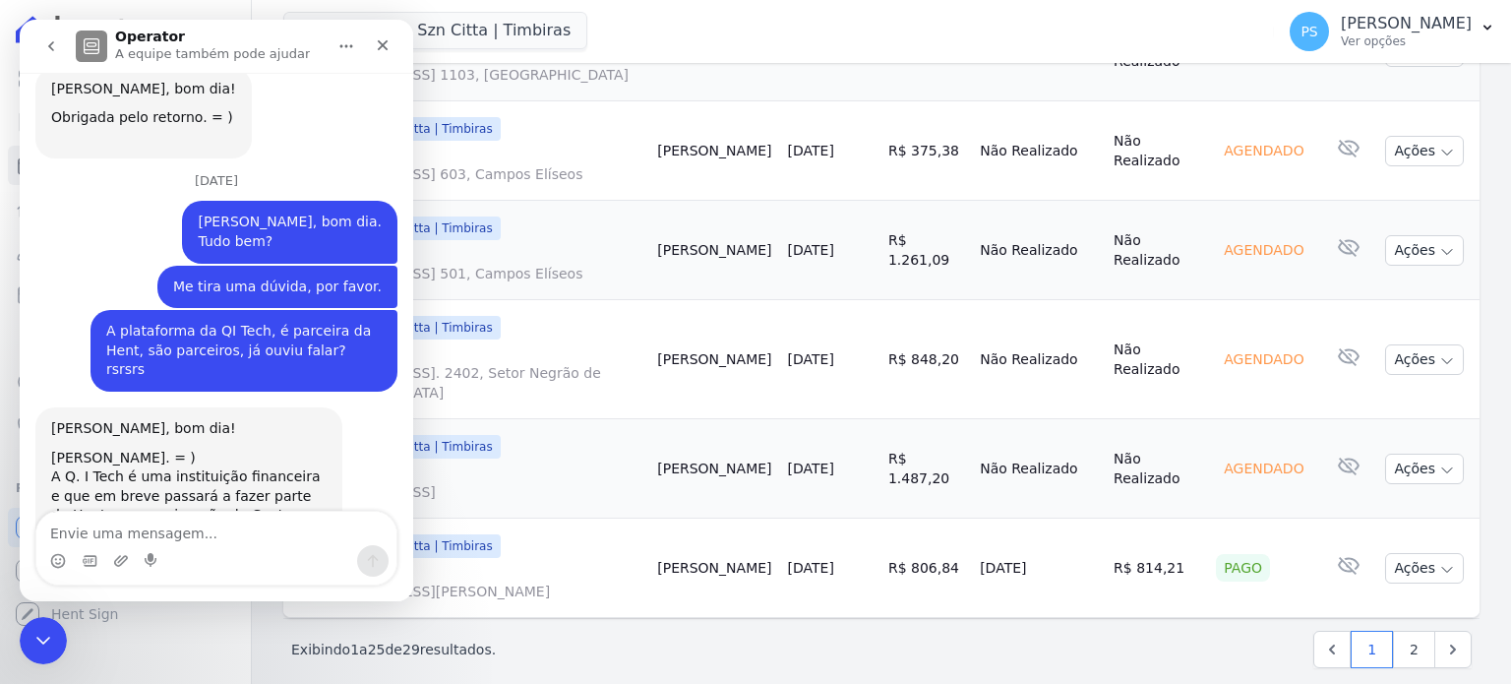
click at [707, 300] on td "[PERSON_NAME]" at bounding box center [714, 359] width 130 height 119
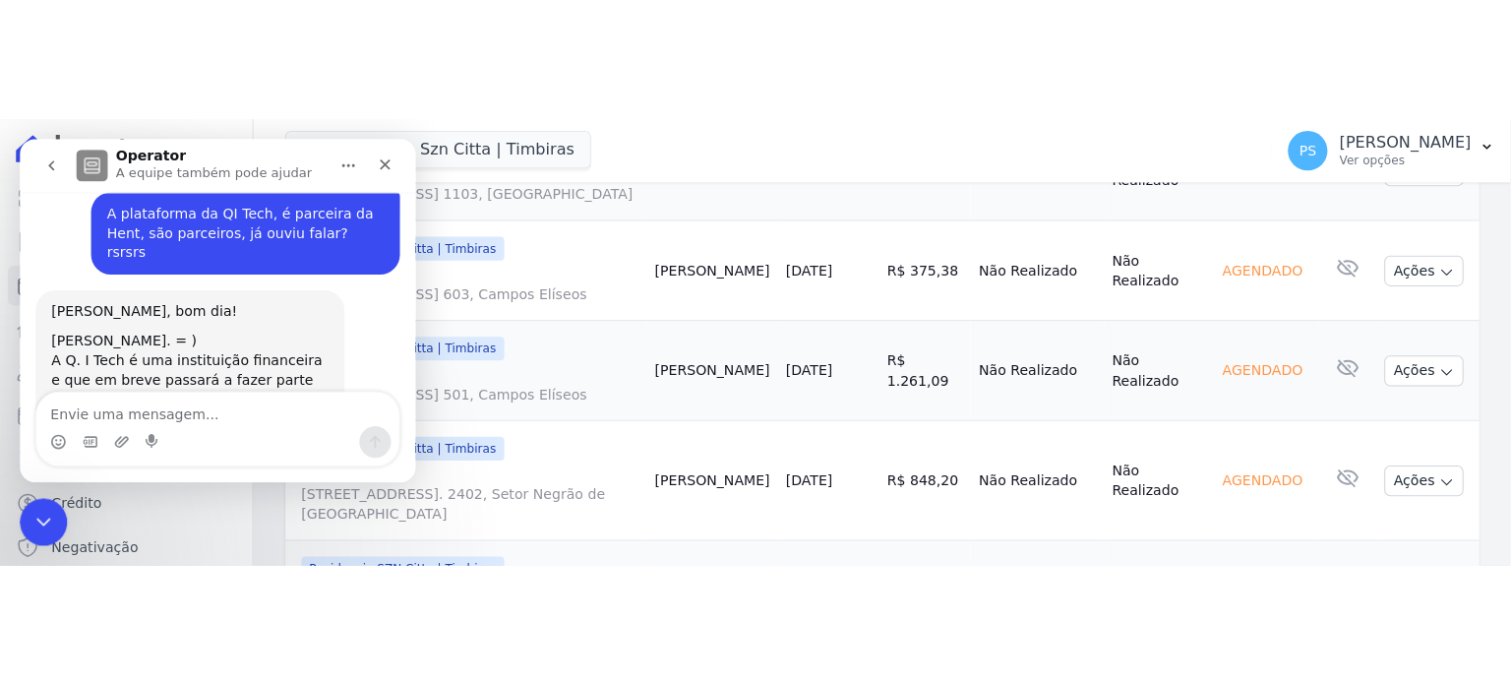
scroll to position [6054, 0]
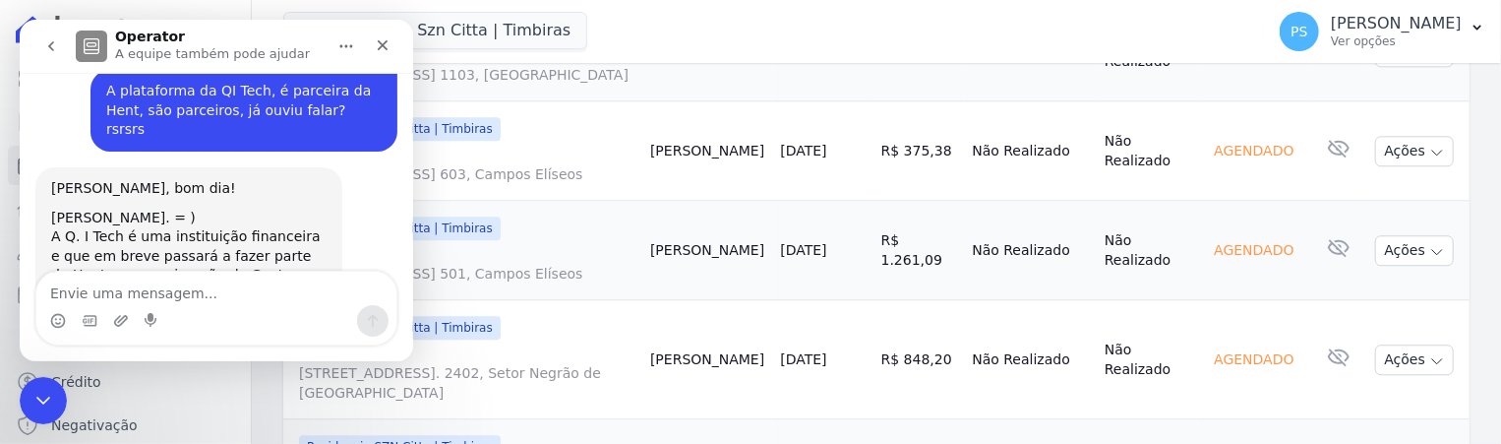
drag, startPoint x: 581, startPoint y: 4, endPoint x: 1436, endPoint y: -104, distance: 861.6
click at [1436, 0] on html "Visão Geral Contratos [GEOGRAPHIC_DATA] Lotes Clientes Minha Carteira Transferê…" at bounding box center [750, 222] width 1501 height 444
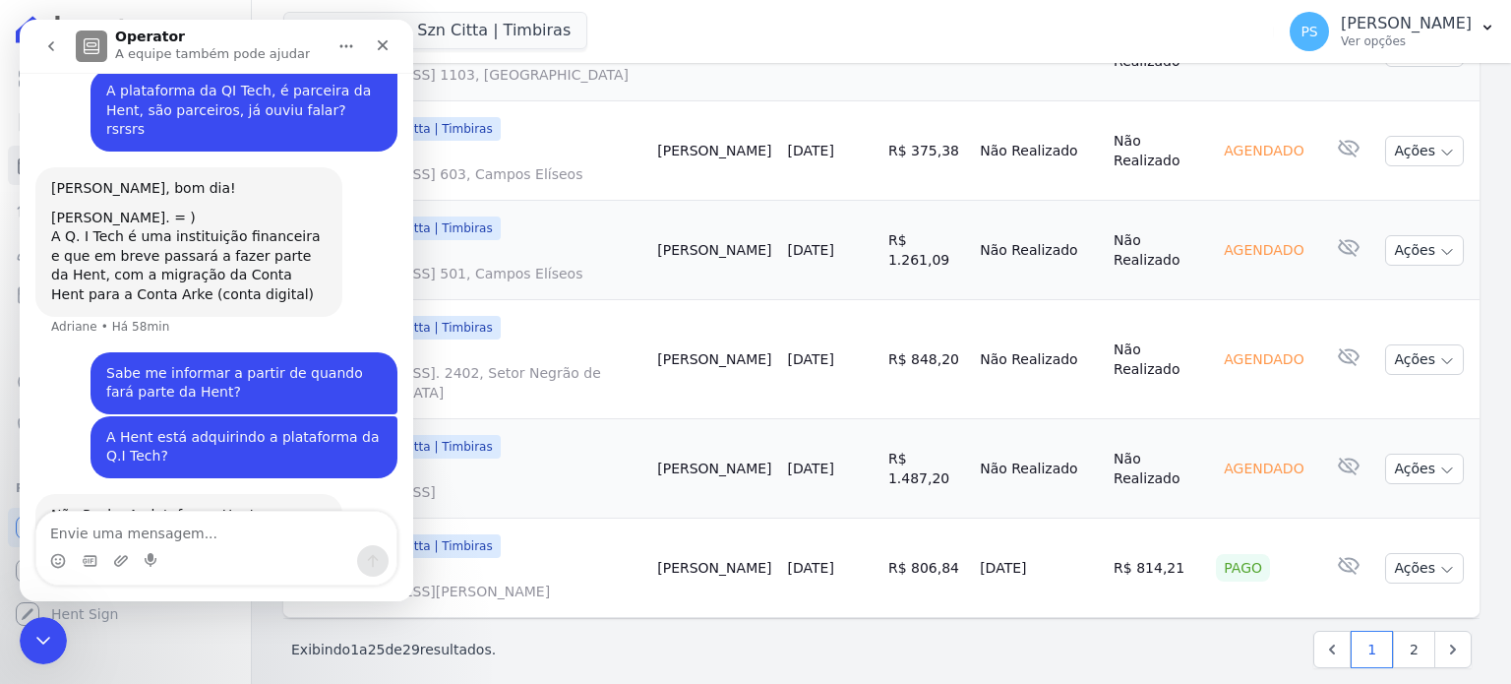
scroll to position [5814, 0]
